Goal: Task Accomplishment & Management: Manage account settings

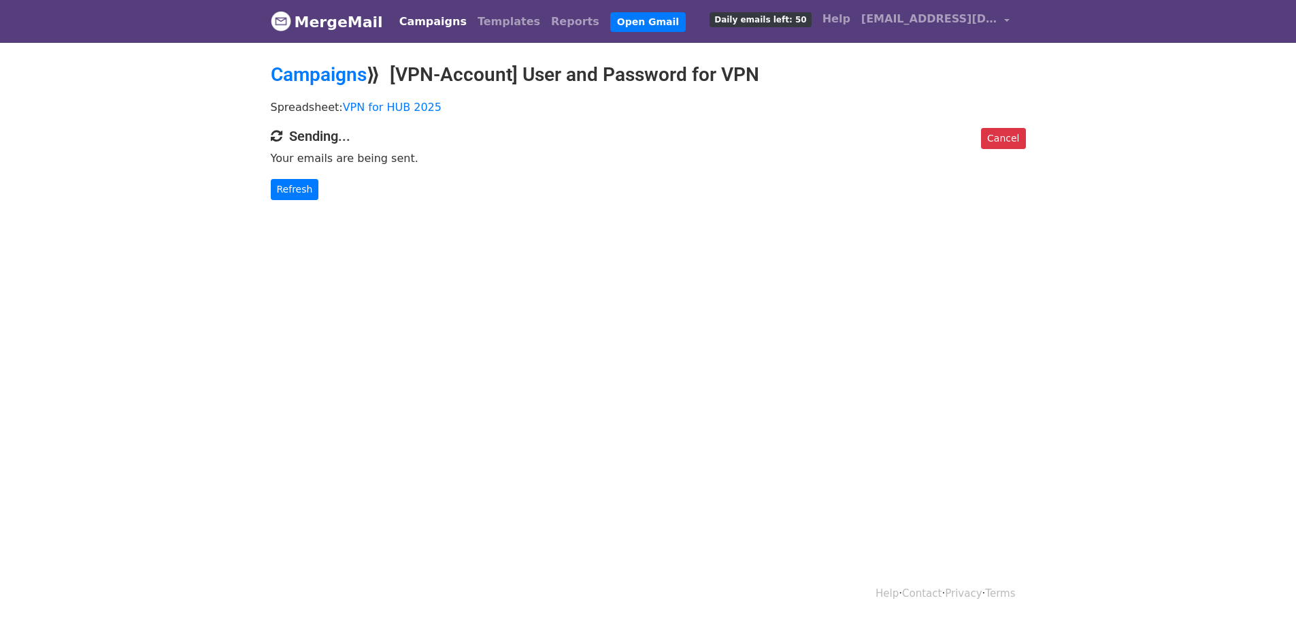
click at [138, 214] on body "MergeMail Campaigns Templates Reports Open Gmail Daily emails left: 50 Help thu…" at bounding box center [648, 127] width 1296 height 254
